Goal: Transaction & Acquisition: Download file/media

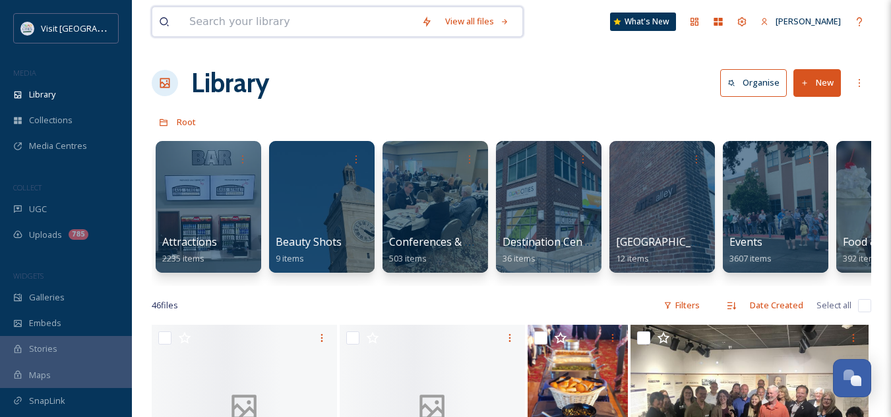
click at [291, 24] on input at bounding box center [299, 21] width 232 height 29
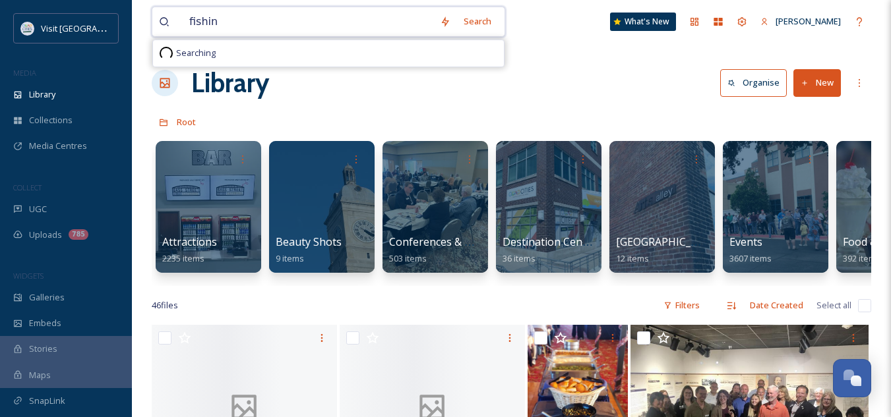
type input "fishing"
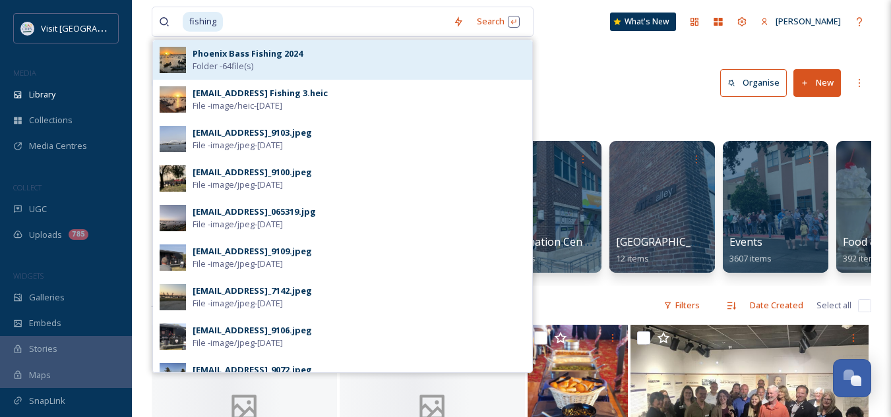
click at [275, 69] on div "Phoenix Bass Fishing 2024 Folder - 64 file(s)" at bounding box center [359, 59] width 333 height 25
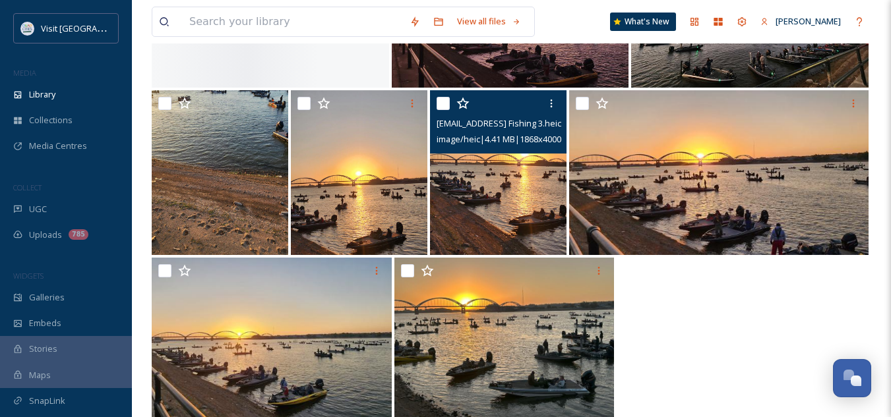
scroll to position [2625, 0]
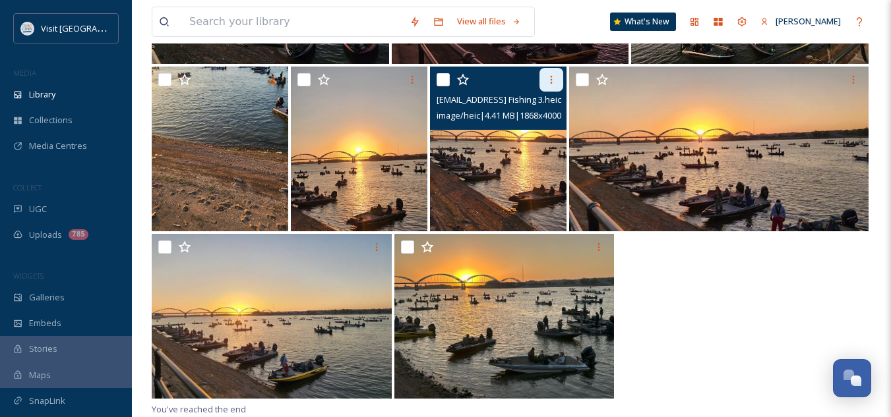
click at [554, 88] on div at bounding box center [551, 80] width 24 height 24
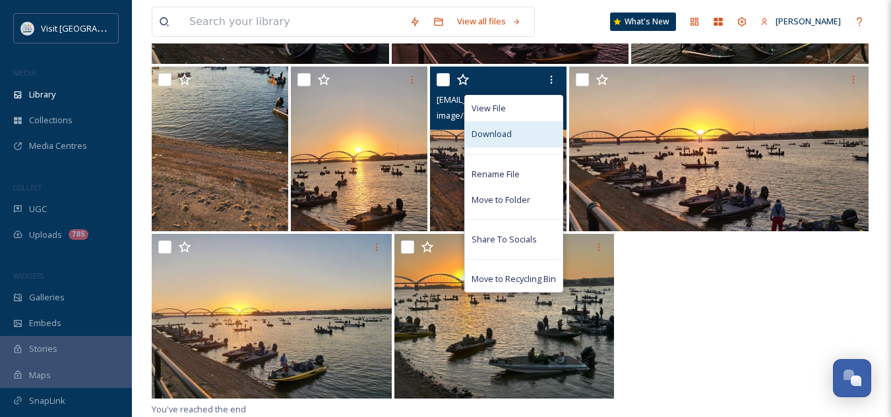
click at [502, 129] on span "Download" at bounding box center [491, 134] width 40 height 13
